Goal: Information Seeking & Learning: Find specific fact

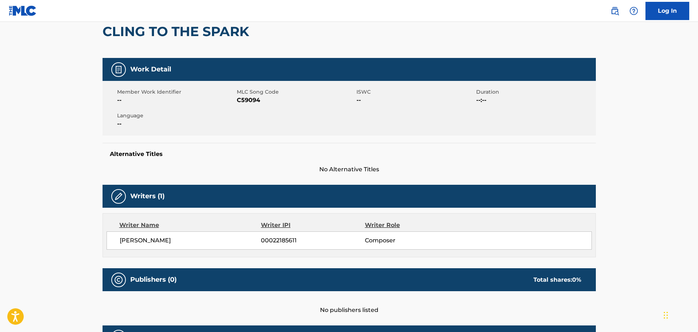
scroll to position [85, 0]
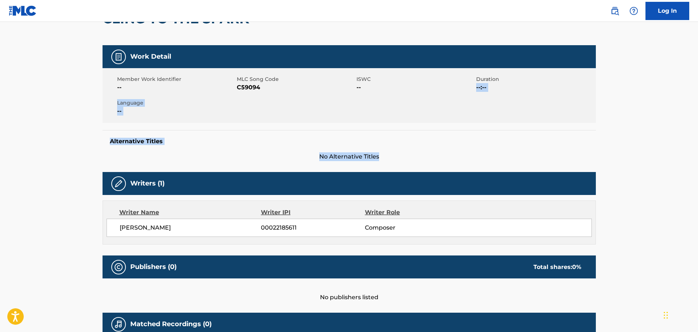
drag, startPoint x: 696, startPoint y: 157, endPoint x: 698, endPoint y: 72, distance: 85.0
click at [697, 72] on html "Accessibility Screen-Reader Guide, Feedback, and Issue Reporting | New window C…" at bounding box center [349, 81] width 698 height 332
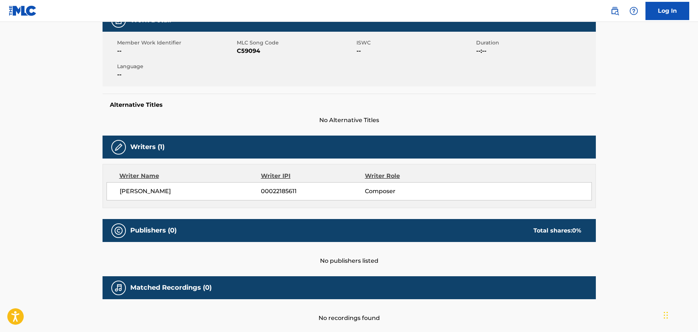
scroll to position [109, 0]
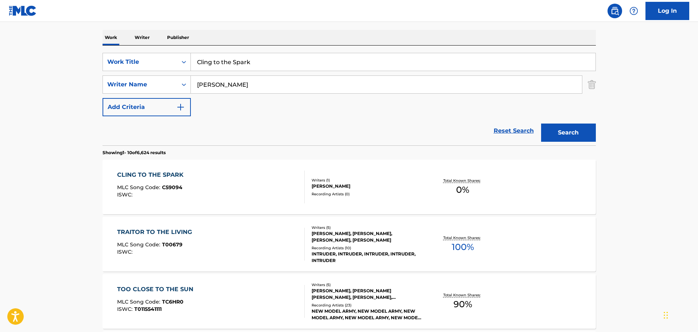
drag, startPoint x: 195, startPoint y: 61, endPoint x: 278, endPoint y: 63, distance: 83.2
click at [278, 63] on input "Cling to the Spark" at bounding box center [393, 62] width 404 height 18
type input "im dying as fast as I can"
click at [541, 124] on button "Search" at bounding box center [568, 133] width 55 height 18
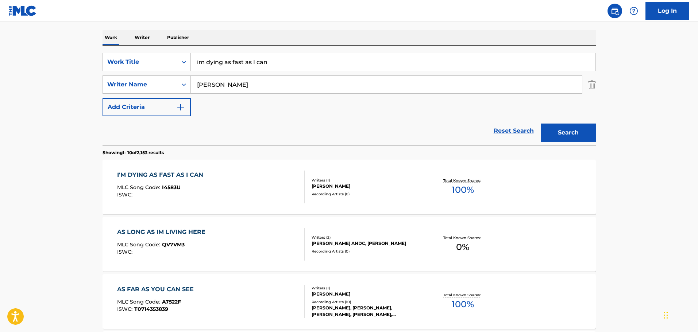
click at [197, 171] on div "I'M DYING AS FAST AS I CAN" at bounding box center [162, 175] width 90 height 9
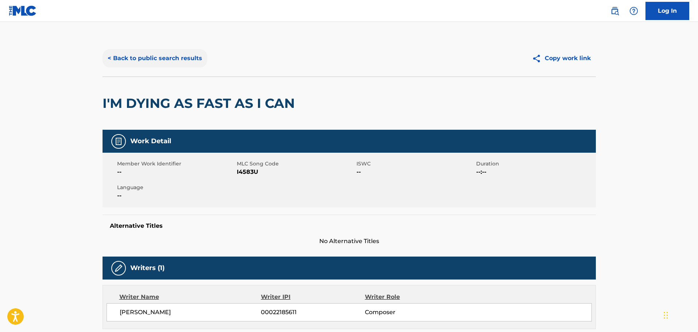
click at [191, 59] on button "< Back to public search results" at bounding box center [154, 58] width 105 height 18
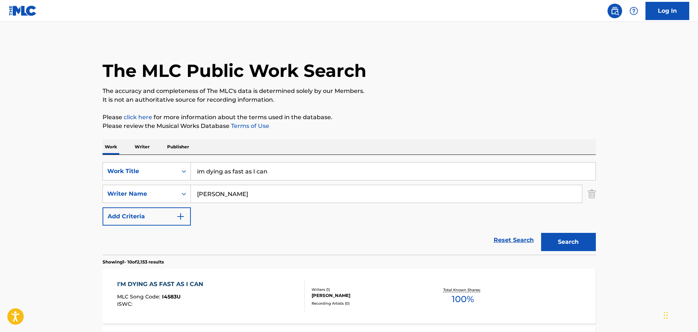
scroll to position [109, 0]
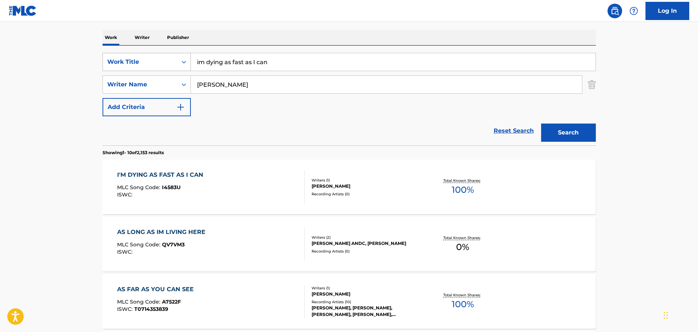
drag, startPoint x: 287, startPoint y: 65, endPoint x: 165, endPoint y: 53, distance: 122.7
click at [165, 53] on div "SearchWithCriteria089001fd-9622-4f17-8067-944969f52ca2 Work Title im dying as f…" at bounding box center [348, 62] width 493 height 18
type input "long story"
click at [541, 124] on button "Search" at bounding box center [568, 133] width 55 height 18
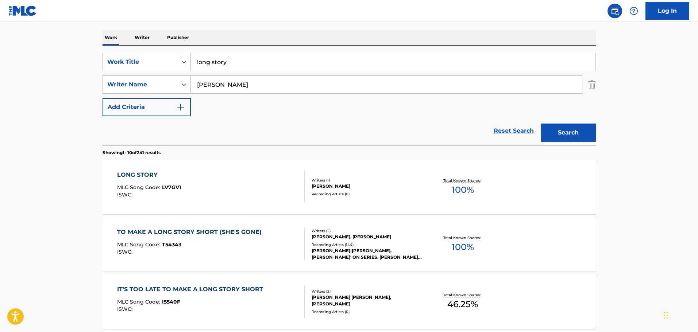
click at [137, 172] on div "LONG STORY" at bounding box center [149, 175] width 64 height 9
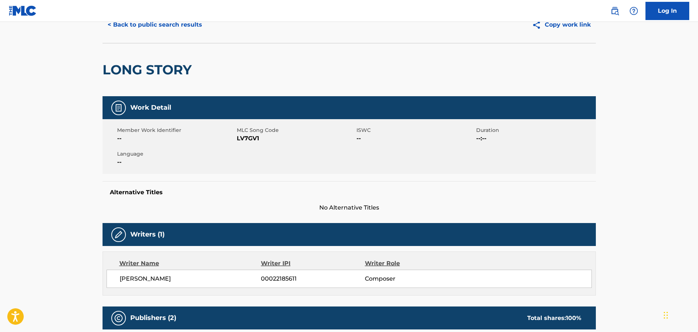
scroll to position [36, 0]
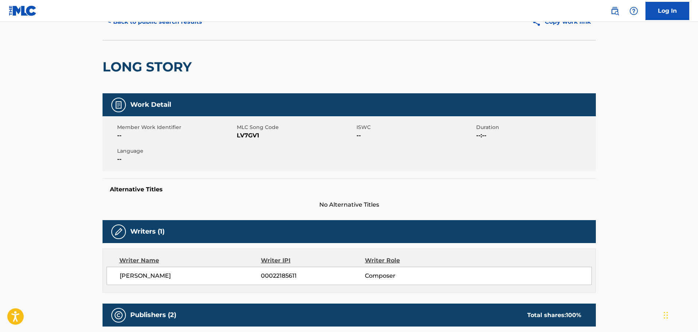
scroll to position [109, 0]
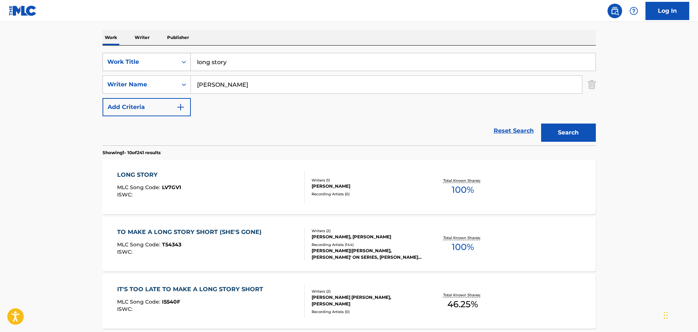
drag, startPoint x: 242, startPoint y: 63, endPoint x: 163, endPoint y: 61, distance: 79.5
click at [163, 61] on div "SearchWithCriteria089001fd-9622-4f17-8067-944969f52ca2 Work Title long story" at bounding box center [348, 62] width 493 height 18
type input "we look for love"
click at [541, 124] on button "Search" at bounding box center [568, 133] width 55 height 18
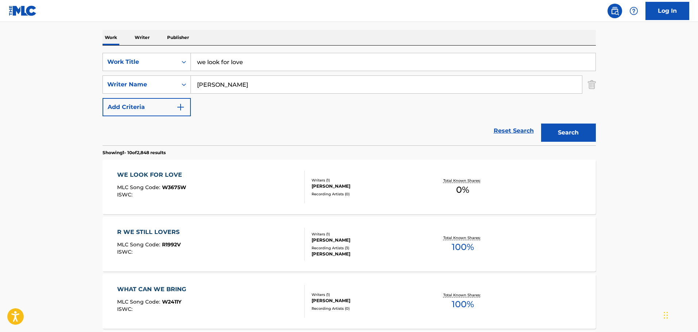
click at [144, 175] on div "WE LOOK FOR LOVE" at bounding box center [151, 175] width 69 height 9
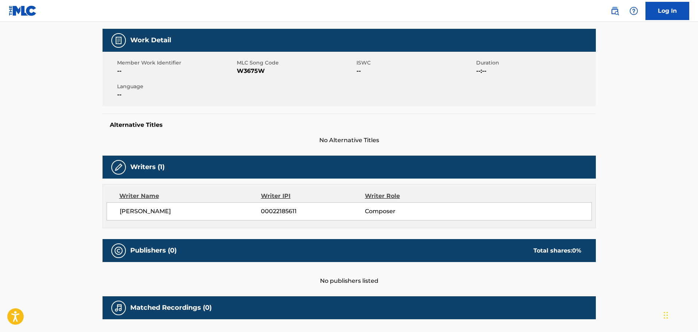
scroll to position [85, 0]
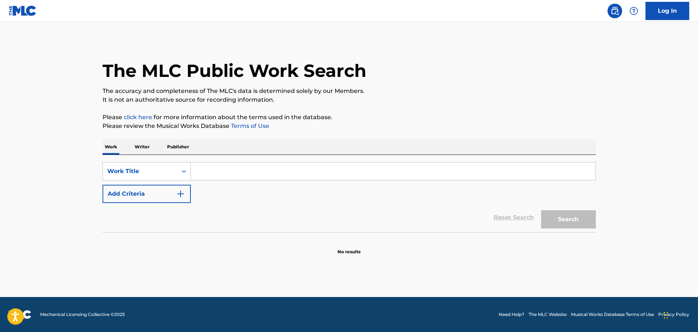
click at [213, 170] on input "Search Form" at bounding box center [393, 172] width 404 height 18
type input "hint of song"
click at [566, 221] on button "Search" at bounding box center [568, 219] width 55 height 18
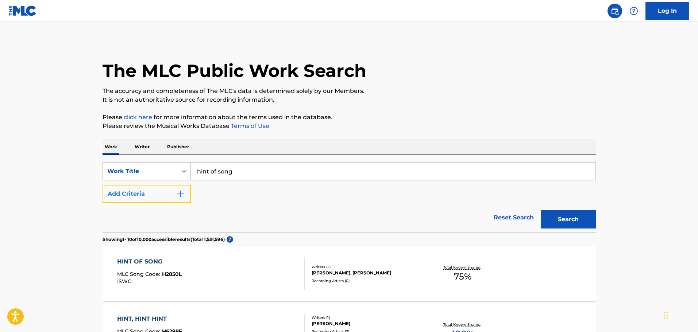
click at [167, 195] on button "Add Criteria" at bounding box center [146, 194] width 88 height 18
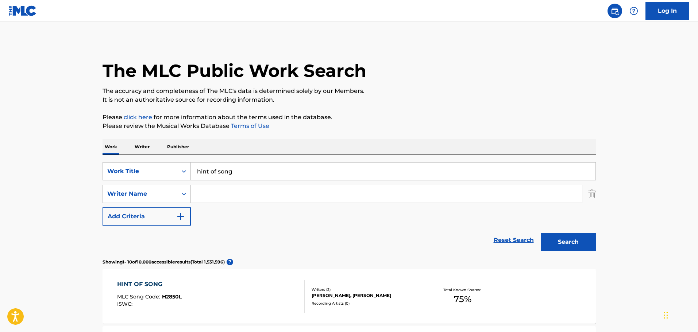
click at [207, 197] on input "Search Form" at bounding box center [386, 194] width 391 height 18
type input "[PERSON_NAME]"
click at [541, 233] on button "Search" at bounding box center [568, 242] width 55 height 18
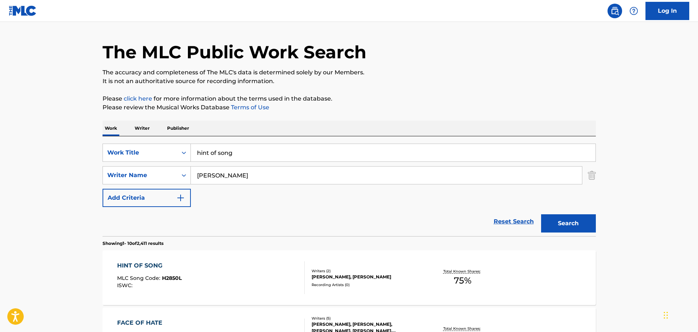
scroll to position [36, 0]
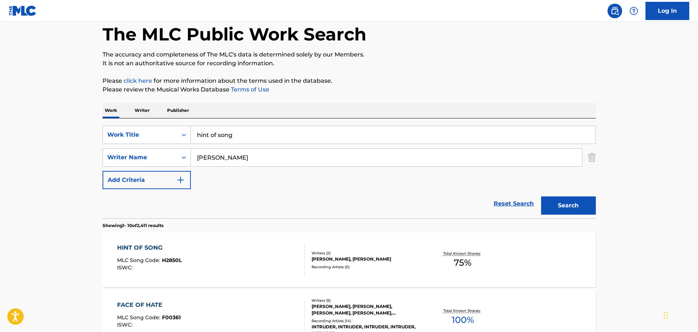
click at [395, 260] on div "WILLIE NELSON, JAY GRUSKA" at bounding box center [366, 259] width 110 height 7
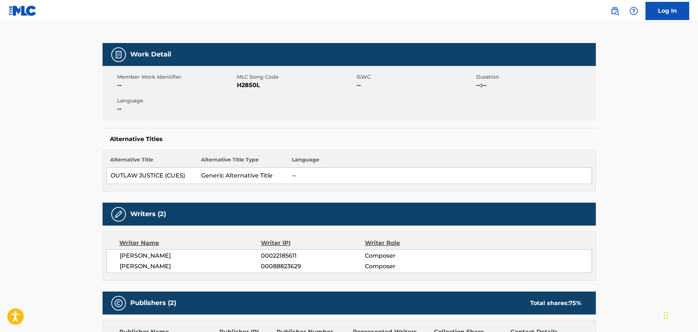
scroll to position [73, 0]
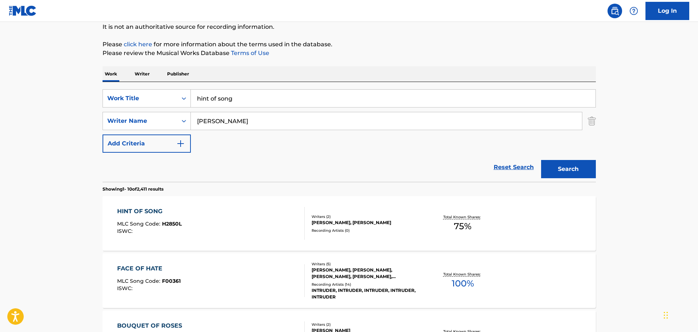
scroll to position [36, 0]
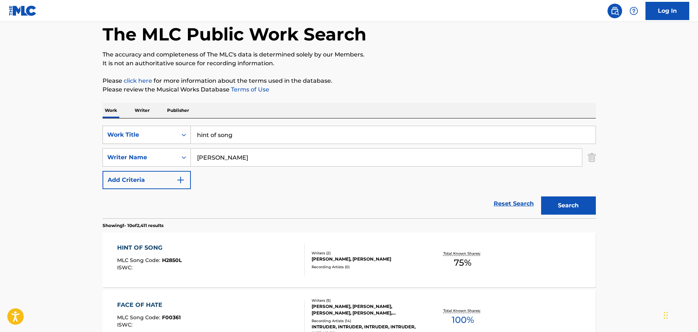
drag, startPoint x: 236, startPoint y: 137, endPoint x: 170, endPoint y: 135, distance: 66.1
click at [170, 135] on div "SearchWithCriteria6822f2a0-d529-4c2d-b612-82804485f38a Work Title hint of song" at bounding box center [348, 135] width 493 height 18
click at [541, 197] on button "Search" at bounding box center [568, 206] width 55 height 18
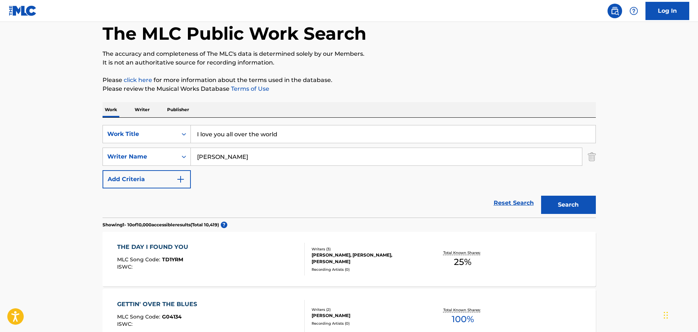
scroll to position [35, 0]
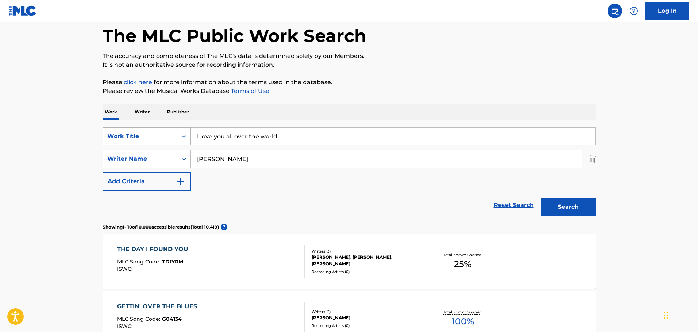
drag, startPoint x: 211, startPoint y: 137, endPoint x: 180, endPoint y: 131, distance: 31.5
click at [180, 131] on div "SearchWithCriteria6822f2a0-d529-4c2d-b612-82804485f38a Work Title I love you al…" at bounding box center [348, 136] width 493 height 18
click at [541, 198] on button "Search" at bounding box center [568, 207] width 55 height 18
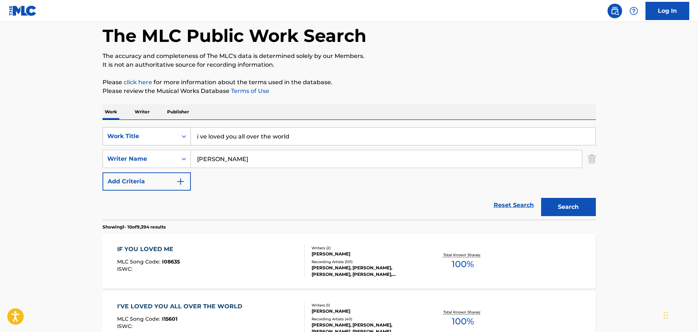
type input "i ve loved you all over the world"
click at [541, 198] on button "Search" at bounding box center [568, 207] width 55 height 18
click at [255, 262] on div "I'VE LOVED YOU ALL OVER THE WORLD MLC Song Code : I15601 ISWC :" at bounding box center [210, 261] width 187 height 33
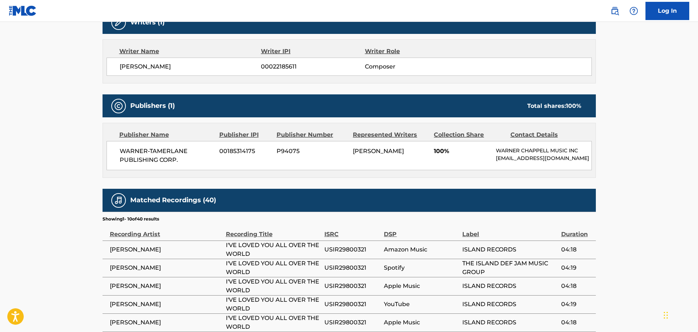
scroll to position [219, 0]
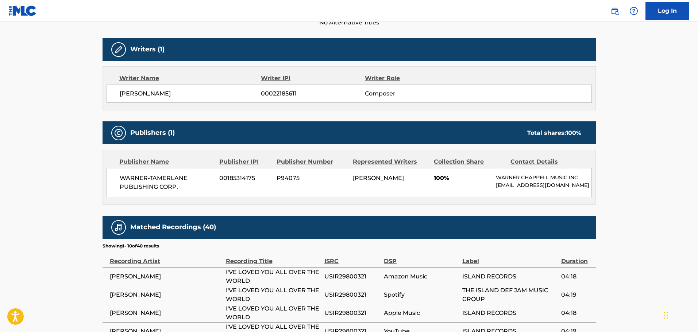
click at [257, 197] on div "WARNER-TAMERLANE PUBLISHING CORP. 00185314175 P94075 WILLIE NELSON 100% WARNER …" at bounding box center [348, 182] width 485 height 29
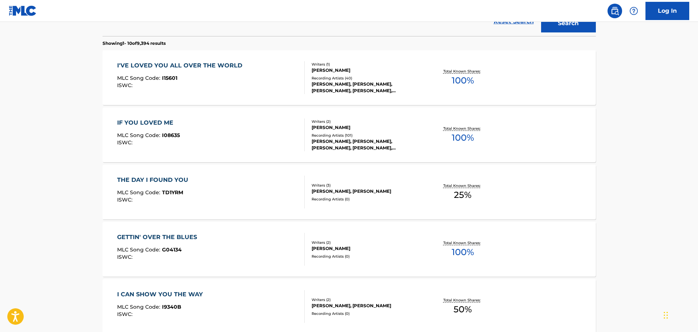
scroll to position [35, 0]
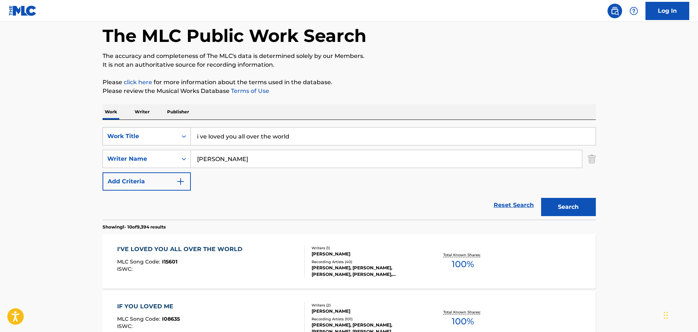
drag, startPoint x: 303, startPoint y: 140, endPoint x: 186, endPoint y: 137, distance: 116.3
click at [186, 137] on div "SearchWithCriteria6822f2a0-d529-4c2d-b612-82804485f38a Work Title i ve loved yo…" at bounding box center [348, 136] width 493 height 18
paste input "old age treachery"
click at [571, 203] on button "Search" at bounding box center [568, 207] width 55 height 18
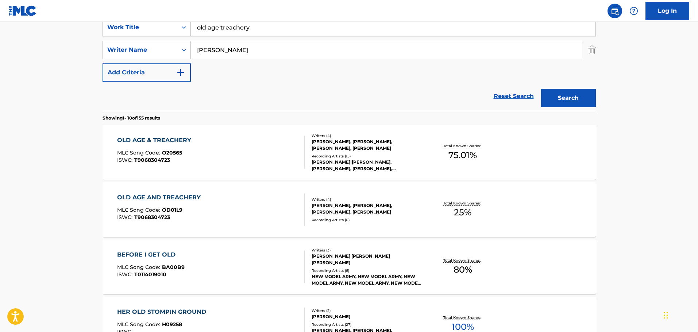
scroll to position [144, 0]
click at [220, 29] on input "old age treachery" at bounding box center [393, 27] width 404 height 18
type input "old age and treachery"
click at [571, 95] on button "Search" at bounding box center [568, 98] width 55 height 18
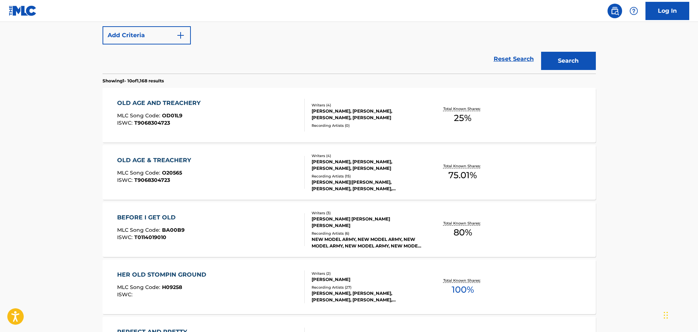
scroll to position [181, 0]
click at [337, 110] on div "MAX BARNES, WAYLON JENNINGS, WILLIE NELSON, TROY SEALS" at bounding box center [366, 114] width 110 height 13
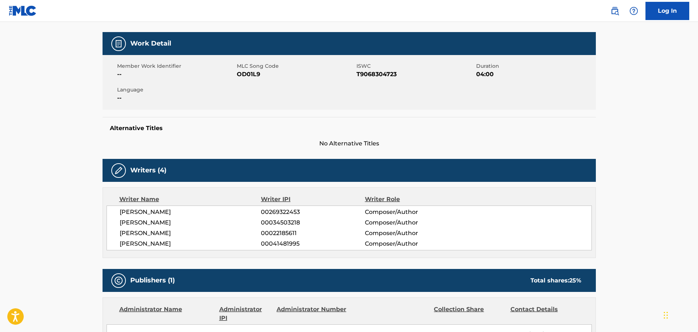
scroll to position [109, 0]
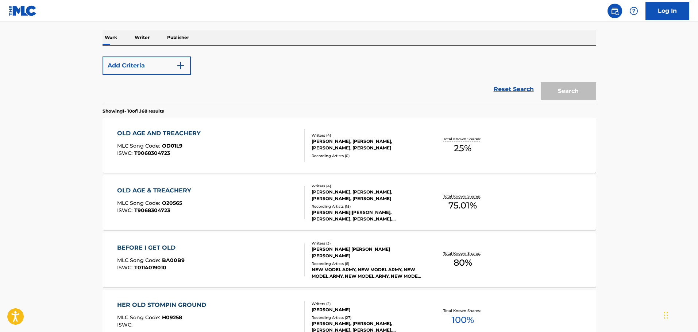
scroll to position [222, 0]
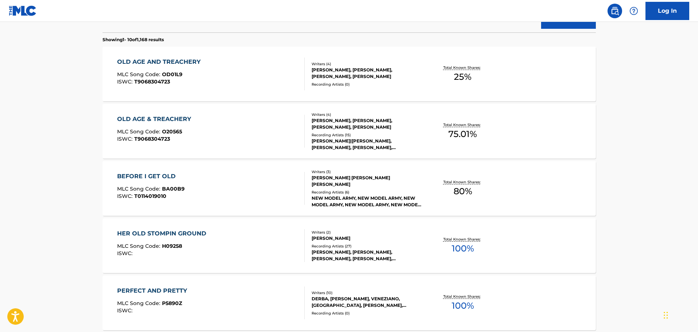
click at [163, 118] on div "OLD AGE & TREACHERY" at bounding box center [156, 119] width 78 height 9
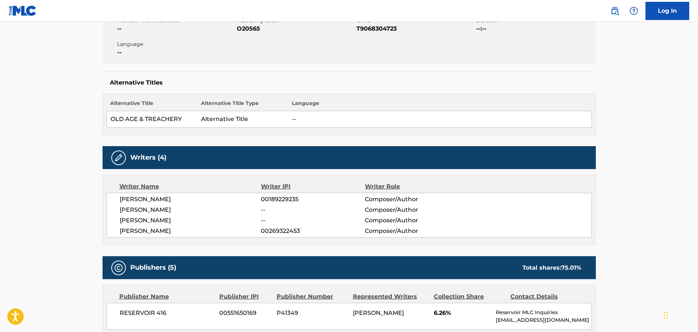
scroll to position [146, 0]
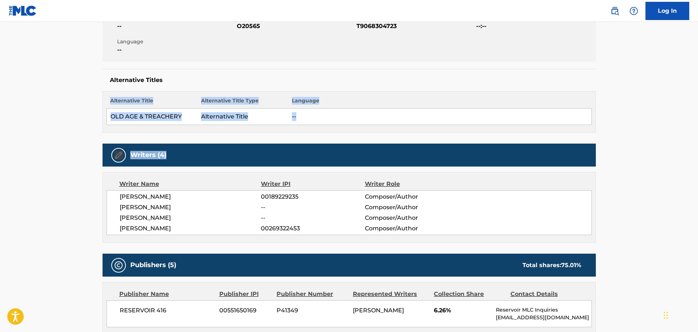
drag, startPoint x: 697, startPoint y: 127, endPoint x: 698, endPoint y: 146, distance: 19.3
click at [697, 146] on html "Accessibility Screen-Reader Guide, Feedback, and Issue Reporting | New window 0…" at bounding box center [349, 20] width 698 height 332
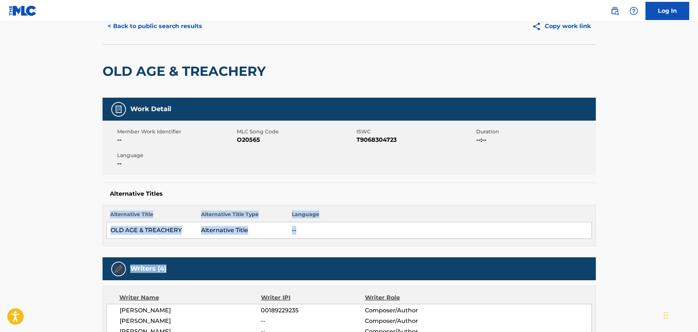
scroll to position [23, 0]
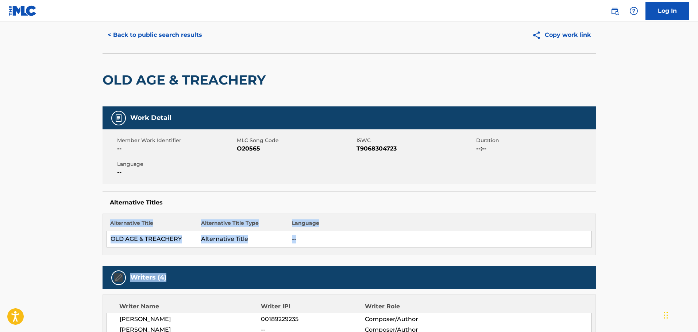
scroll to position [264, 0]
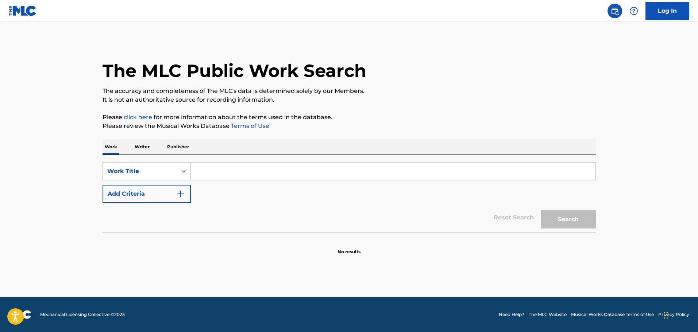
click at [200, 172] on input "Search Form" at bounding box center [393, 172] width 404 height 18
click at [541, 210] on button "Search" at bounding box center [568, 219] width 55 height 18
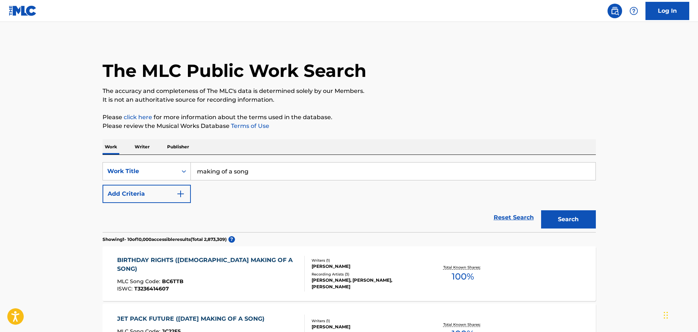
click at [198, 171] on input "making of a song" at bounding box center [393, 172] width 404 height 18
type input "teh making of a song"
click at [541, 210] on button "Search" at bounding box center [568, 219] width 55 height 18
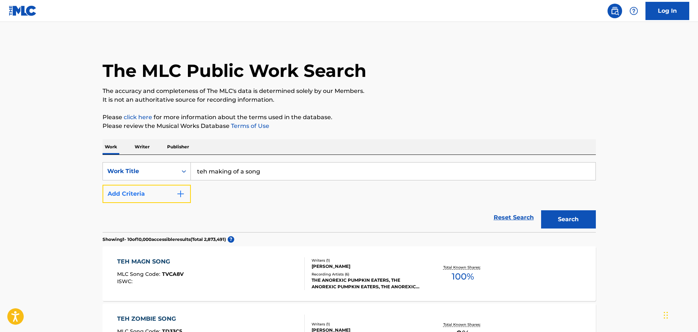
click at [181, 193] on img "Search Form" at bounding box center [180, 194] width 9 height 9
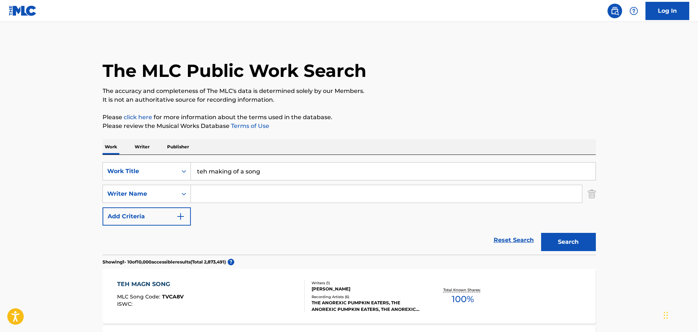
click at [211, 194] on input "Search Form" at bounding box center [386, 194] width 391 height 18
type input "[PERSON_NAME]"
drag, startPoint x: 206, startPoint y: 173, endPoint x: 179, endPoint y: 172, distance: 27.0
click at [179, 172] on div "SearchWithCriteriae23d2371-5d79-4fd2-949b-682150047b5b Work Title teh making of…" at bounding box center [348, 171] width 493 height 18
click at [541, 233] on button "Search" at bounding box center [568, 242] width 55 height 18
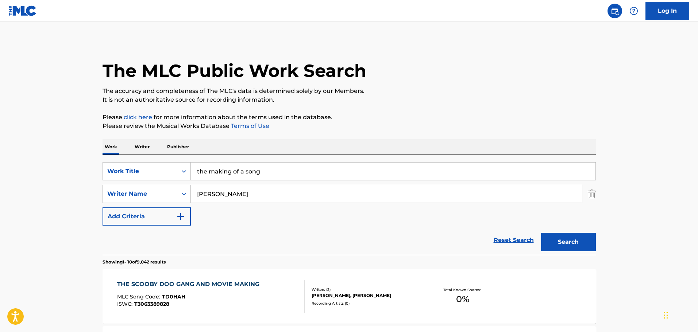
click at [226, 172] on input "the making of a song" at bounding box center [393, 172] width 404 height 18
type input "the makins of a song"
click at [541, 233] on button "Search" at bounding box center [568, 242] width 55 height 18
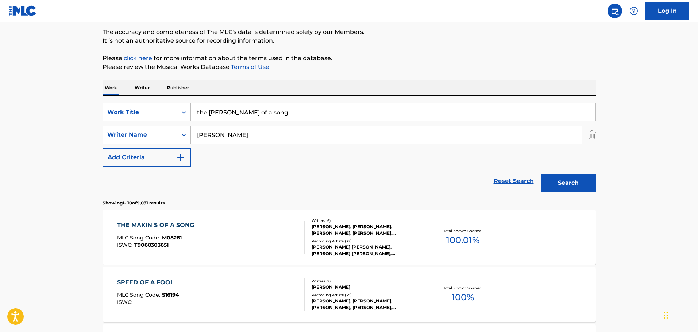
scroll to position [73, 0]
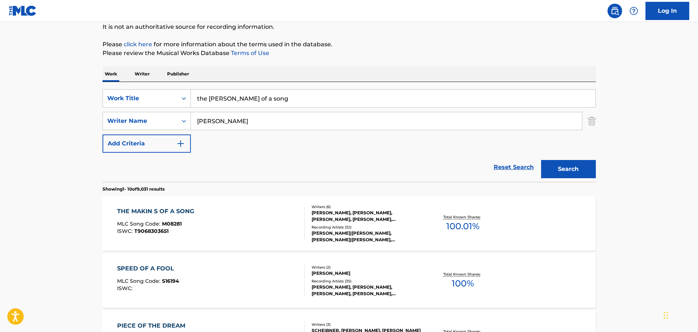
click at [244, 213] on div "THE MAKIN S OF A SONG MLC Song Code : M08281 ISWC : T9068303651" at bounding box center [210, 223] width 187 height 33
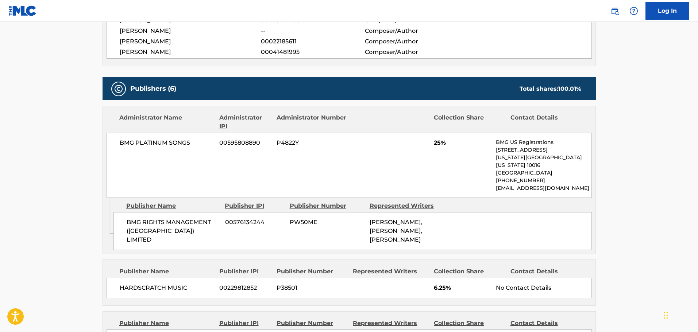
scroll to position [365, 0]
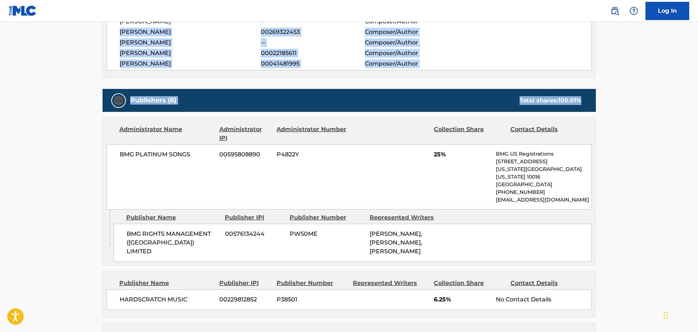
drag, startPoint x: 696, startPoint y: 97, endPoint x: 700, endPoint y: 24, distance: 73.0
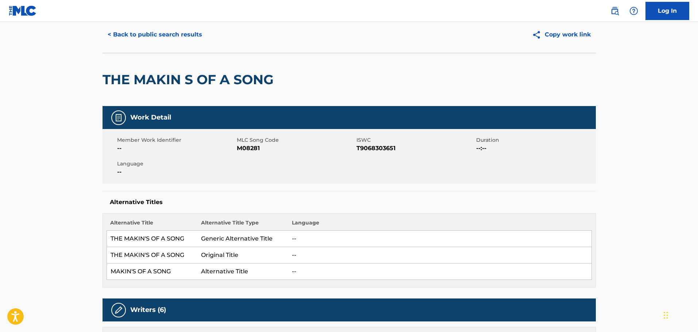
scroll to position [36, 0]
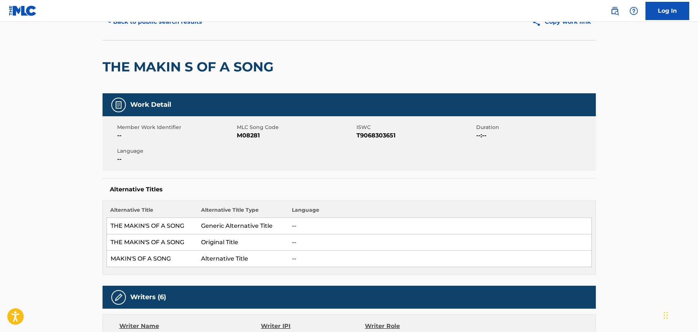
scroll to position [73, 0]
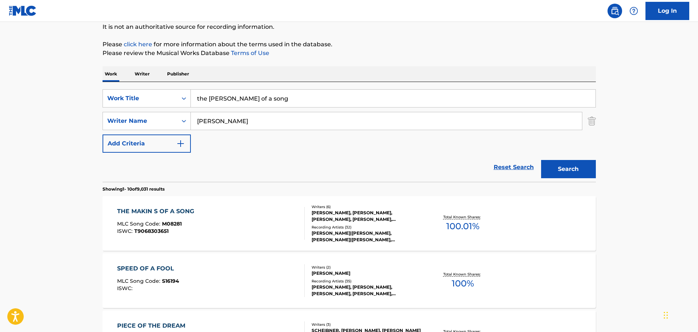
drag, startPoint x: 195, startPoint y: 97, endPoint x: 150, endPoint y: 89, distance: 46.3
click at [153, 90] on div "SearchWithCriteriae23d2371-5d79-4fd2-949b-682150047b5b Work Title the makins of…" at bounding box center [348, 98] width 493 height 18
type input "ill still be falling for you"
click at [541, 160] on button "Search" at bounding box center [568, 169] width 55 height 18
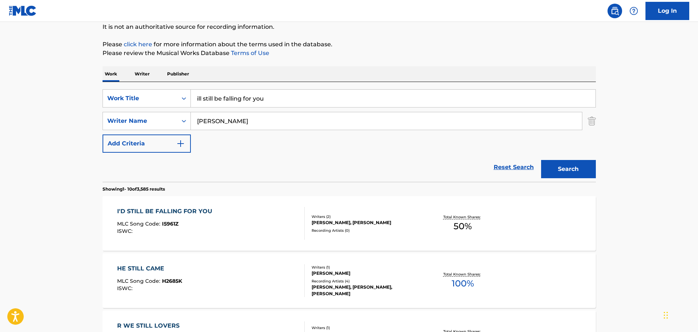
click at [179, 210] on div "I'D STILL BE FALLING FOR YOU" at bounding box center [166, 211] width 99 height 9
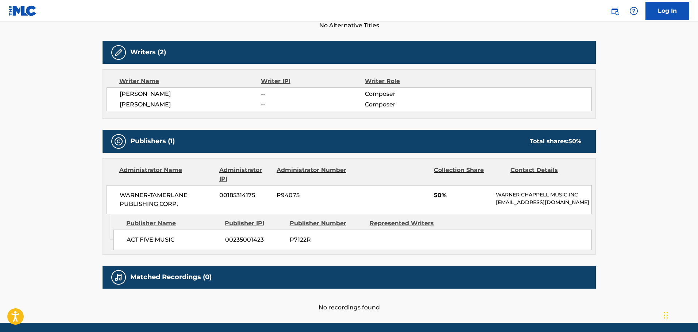
scroll to position [219, 0]
